Goal: Task Accomplishment & Management: Manage account settings

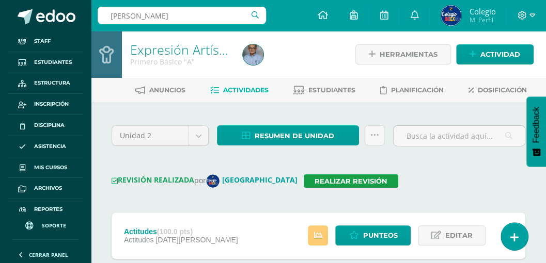
type input "francisco fernandez"
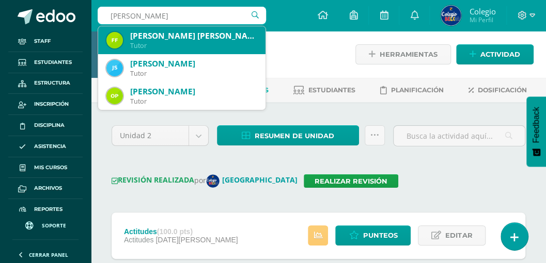
click at [191, 43] on div "Tutor" at bounding box center [193, 45] width 127 height 9
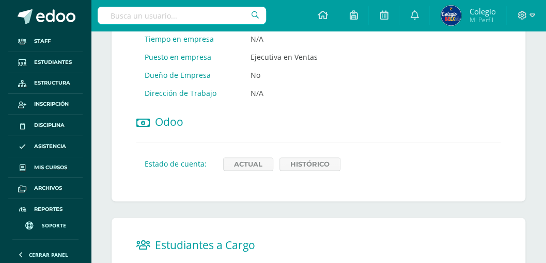
scroll to position [619, 0]
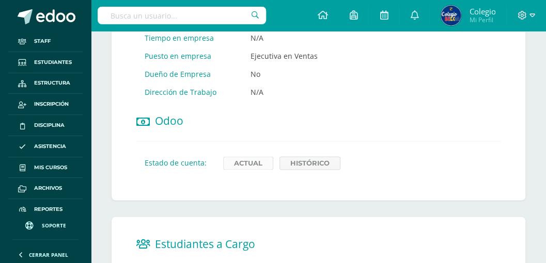
click at [246, 156] on link "Actual" at bounding box center [248, 162] width 50 height 13
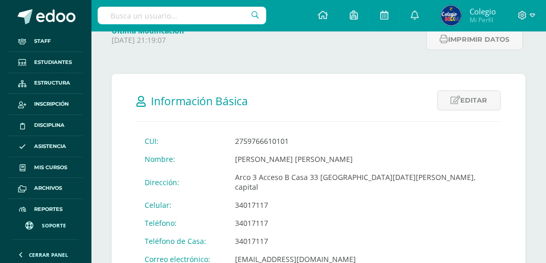
scroll to position [172, 0]
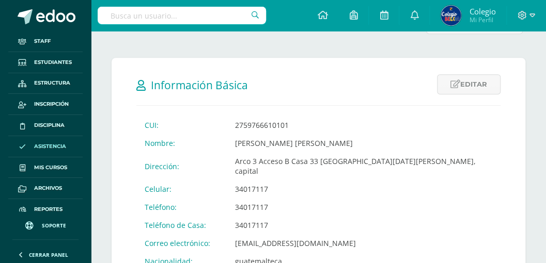
drag, startPoint x: 48, startPoint y: 164, endPoint x: 61, endPoint y: 147, distance: 21.8
click at [48, 164] on span "Mis cursos" at bounding box center [50, 168] width 33 height 8
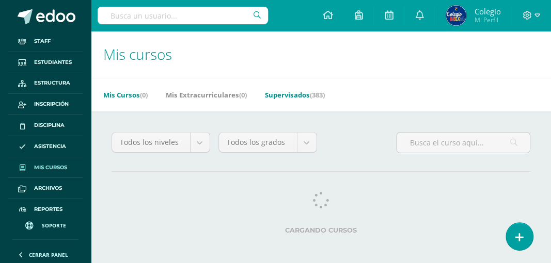
click at [290, 96] on link "Supervisados (383)" at bounding box center [295, 95] width 60 height 17
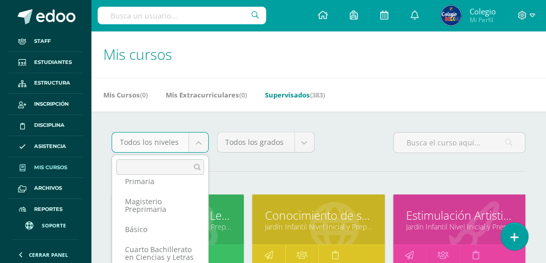
scroll to position [137, 0]
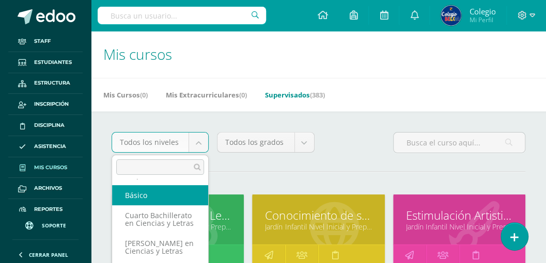
select select "30"
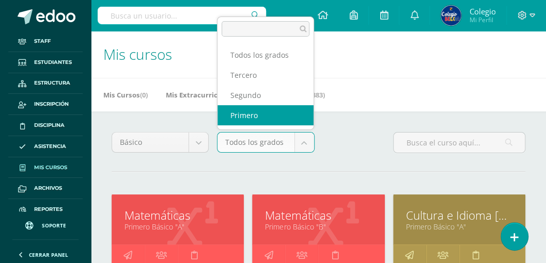
select select "92"
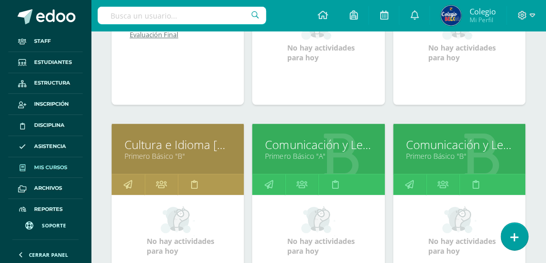
scroll to position [310, 0]
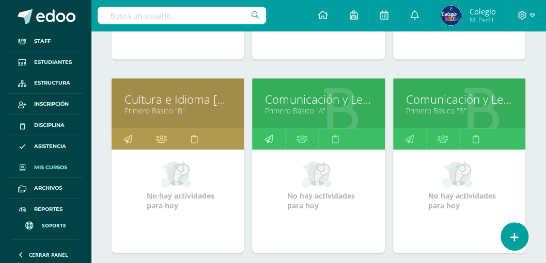
click at [268, 137] on icon at bounding box center [268, 139] width 9 height 20
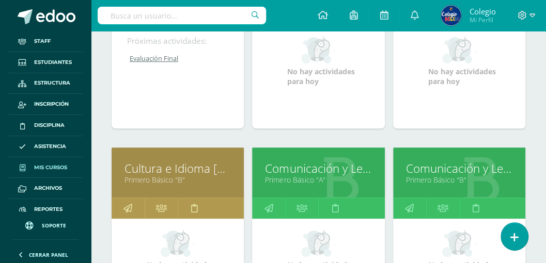
scroll to position [241, 0]
click at [409, 206] on icon at bounding box center [409, 208] width 9 height 20
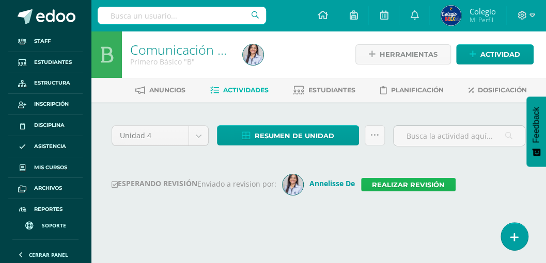
click at [392, 185] on link "Realizar revisión" at bounding box center [408, 184] width 94 height 13
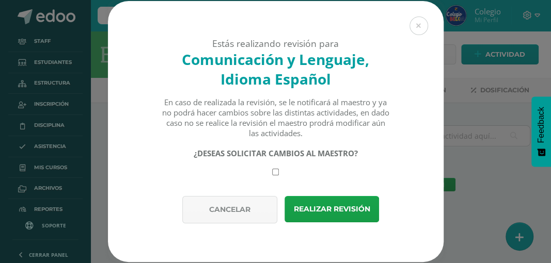
click at [275, 174] on input "checkbox" at bounding box center [275, 172] width 7 height 7
checkbox input "true"
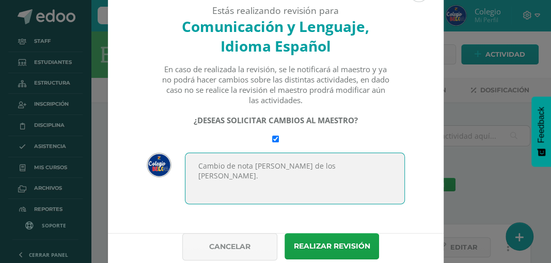
scroll to position [69, 0]
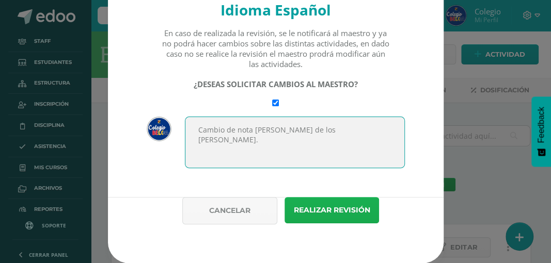
type textarea "Cambio de nota Dulce María de los Angeles Iboy."
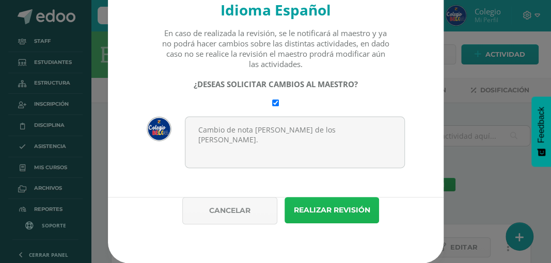
click at [339, 215] on button "Realizar revisión" at bounding box center [331, 210] width 94 height 26
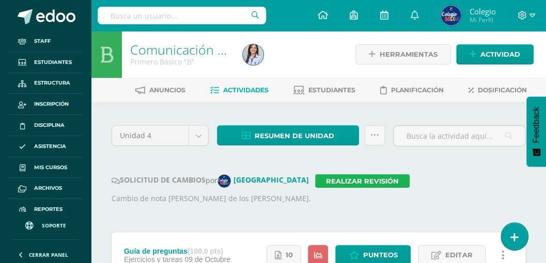
click at [315, 179] on link "Realizar revisión" at bounding box center [362, 180] width 94 height 13
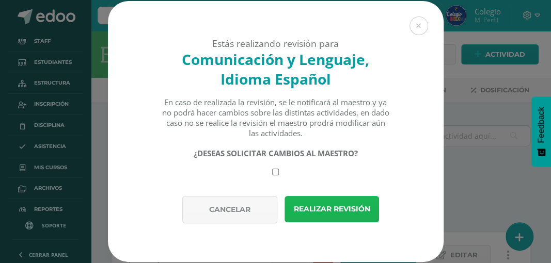
click at [316, 211] on button "Realizar revisión" at bounding box center [331, 209] width 94 height 26
